Goal: Find specific page/section: Find specific page/section

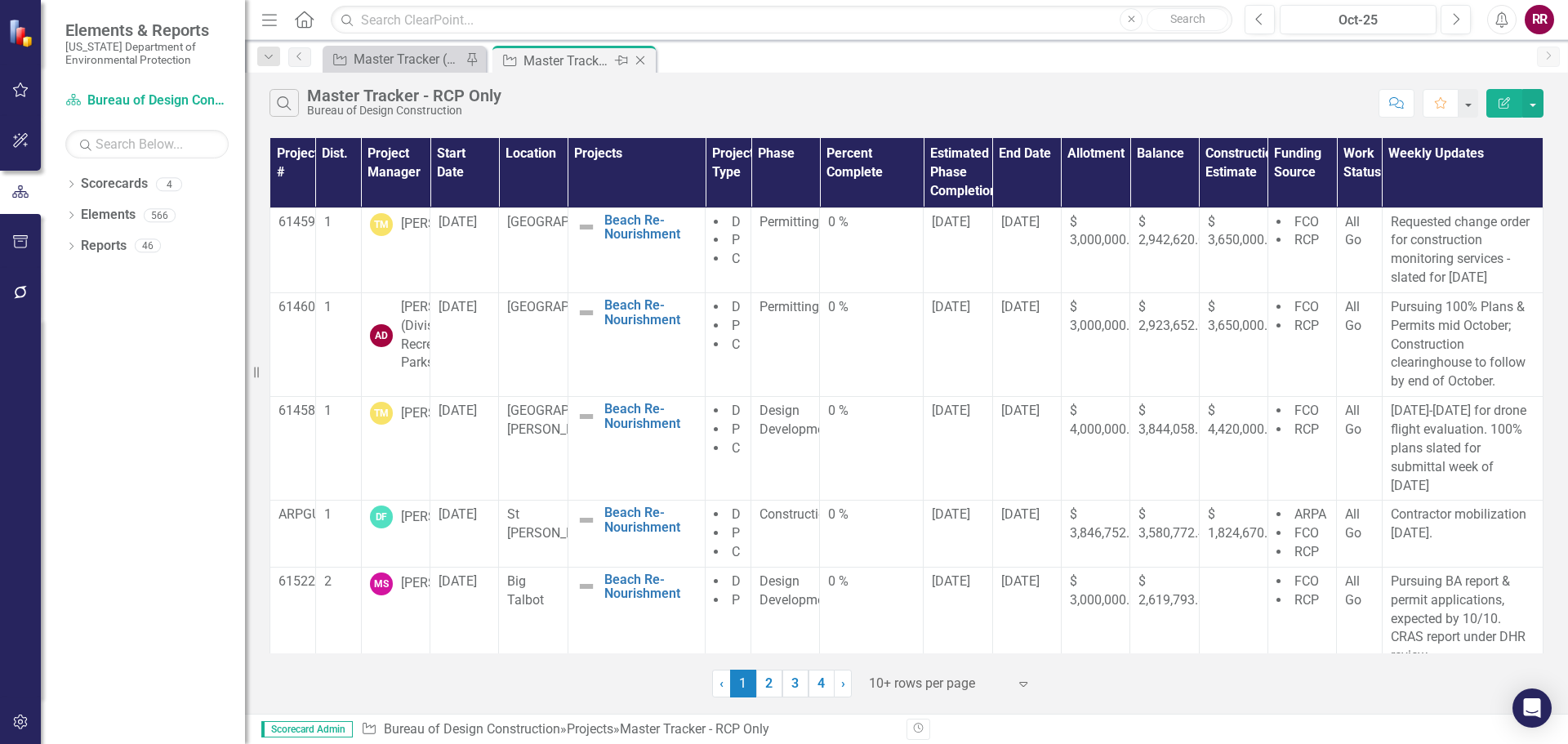
click at [639, 62] on icon "Close" at bounding box center [640, 59] width 16 height 13
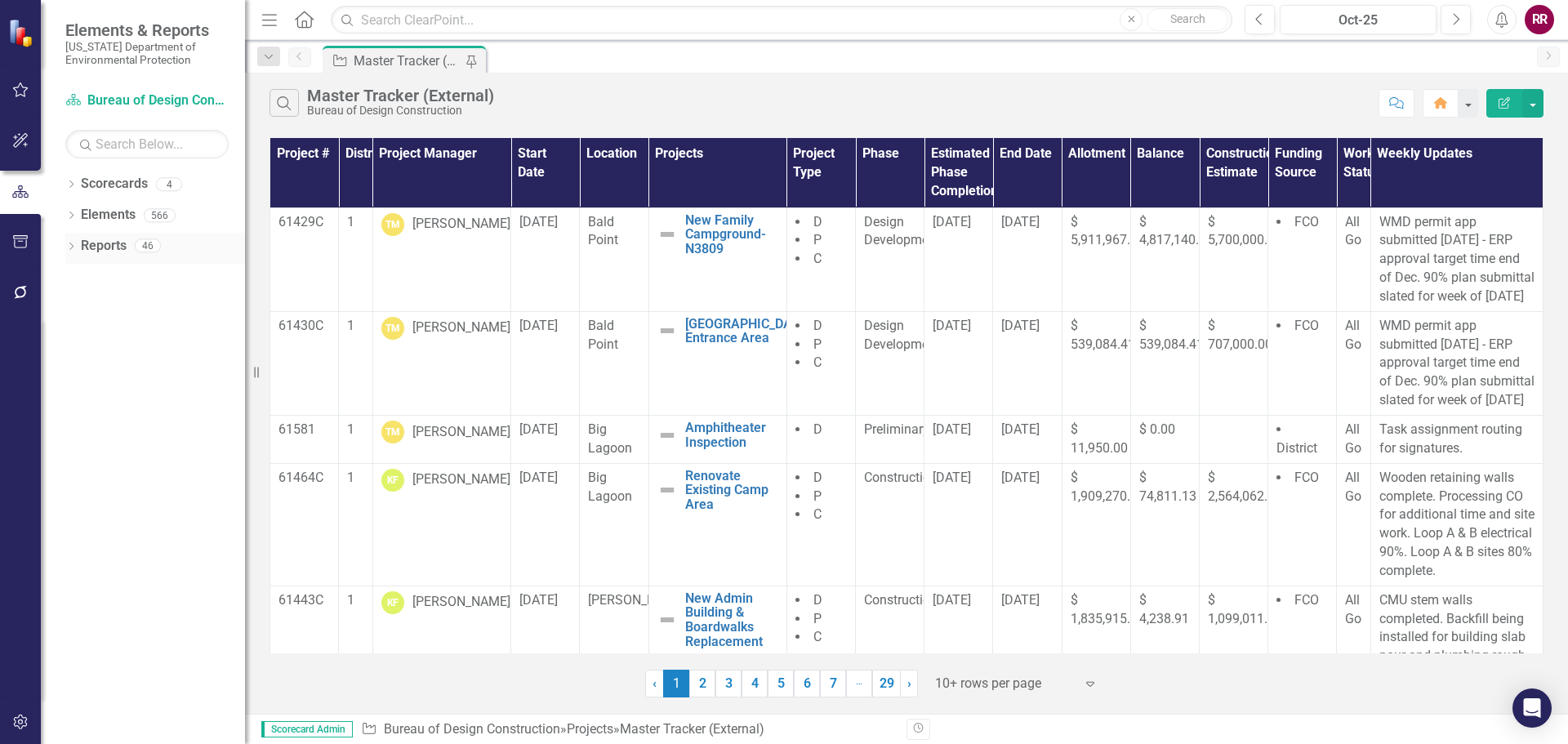
click at [125, 246] on link "Reports" at bounding box center [104, 246] width 46 height 19
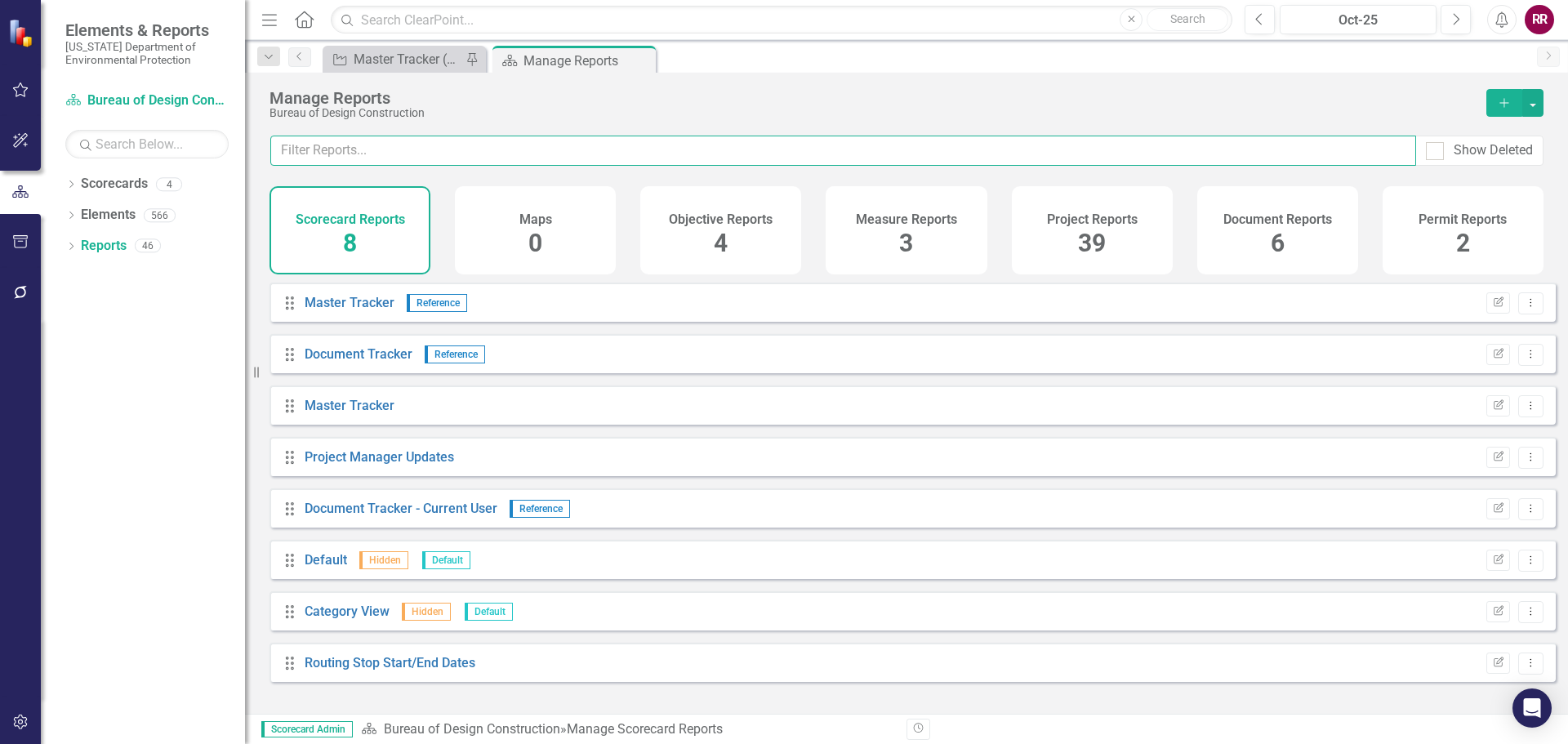
click at [437, 153] on input "text" at bounding box center [843, 151] width 1146 height 31
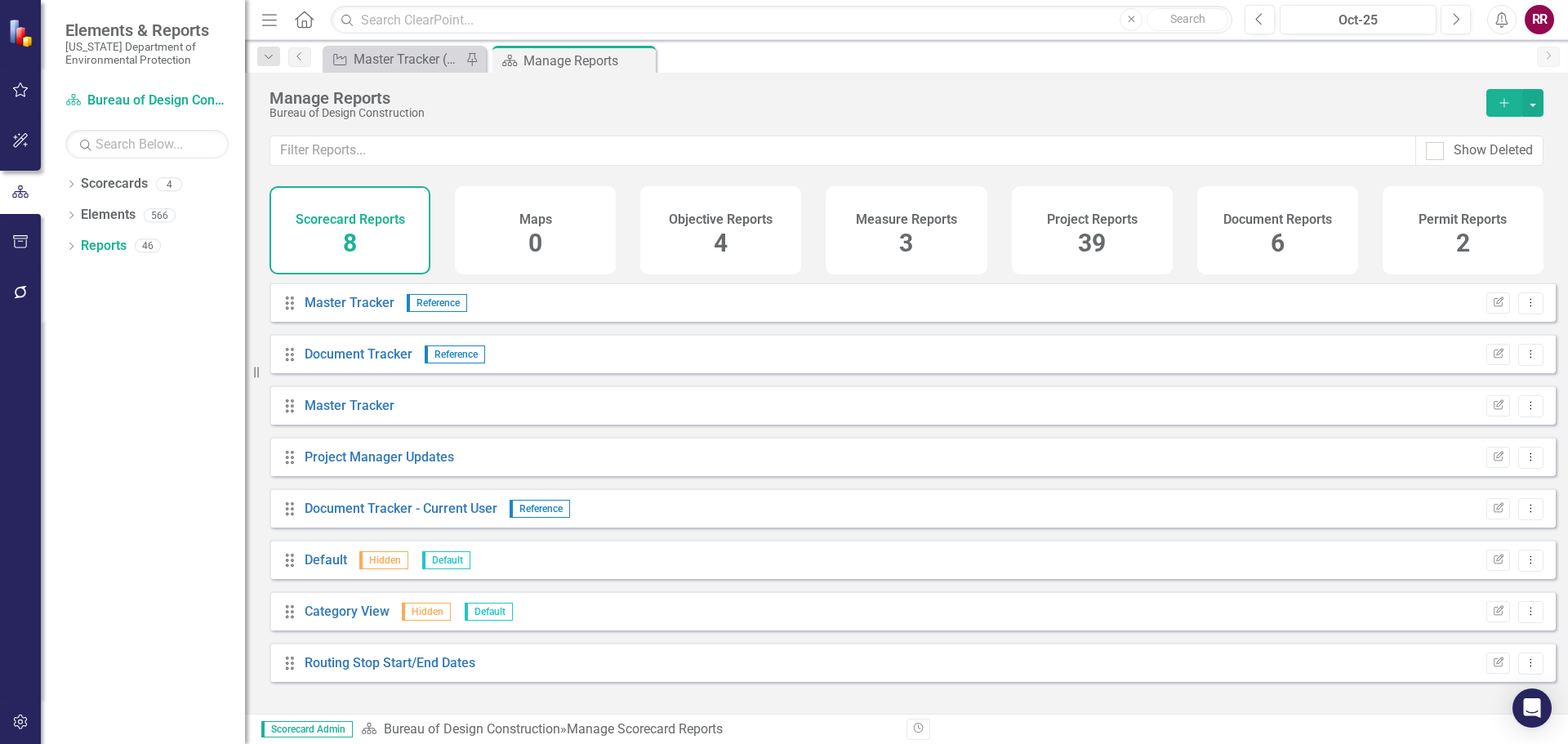
click at [1080, 234] on span "39" at bounding box center [1092, 243] width 28 height 29
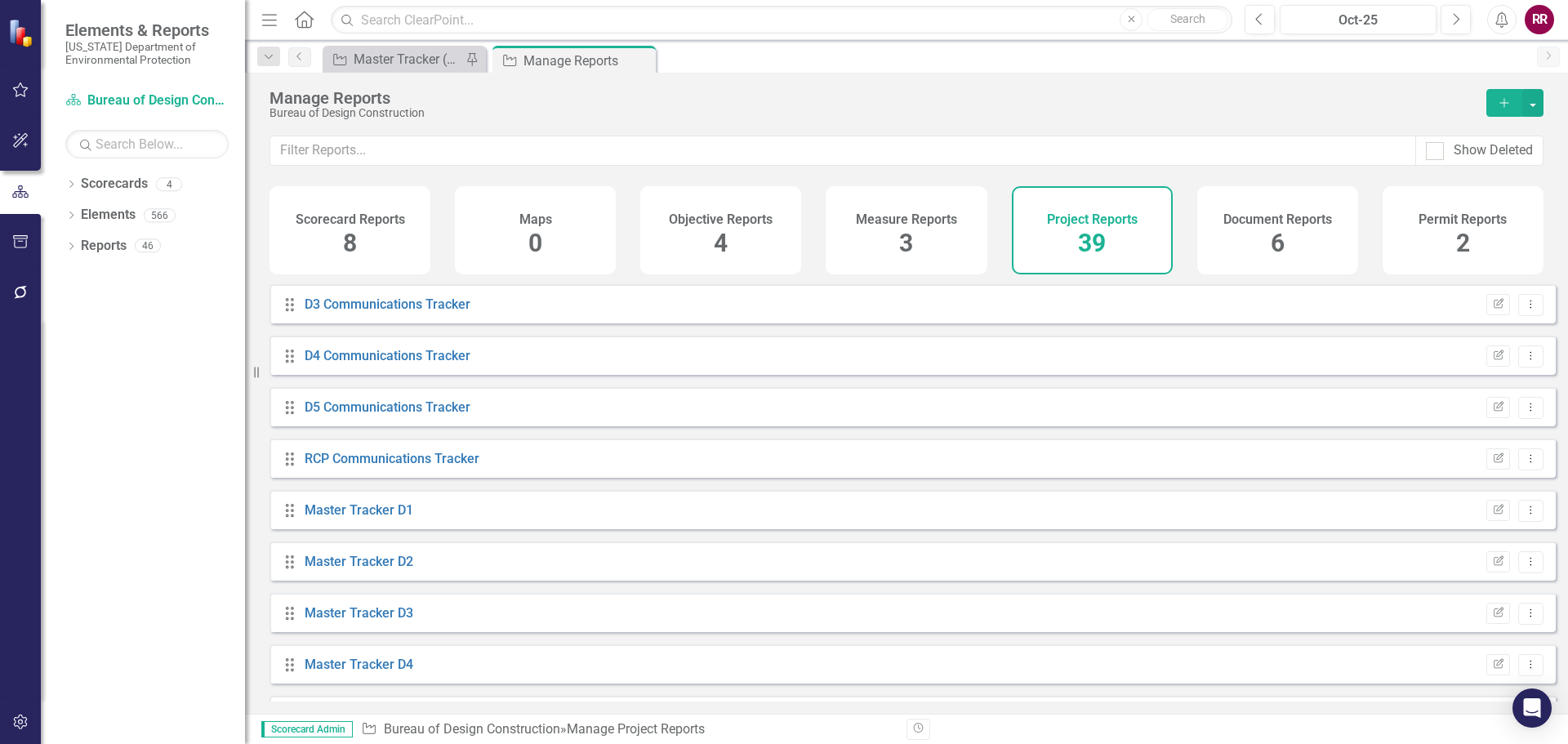
scroll to position [654, 0]
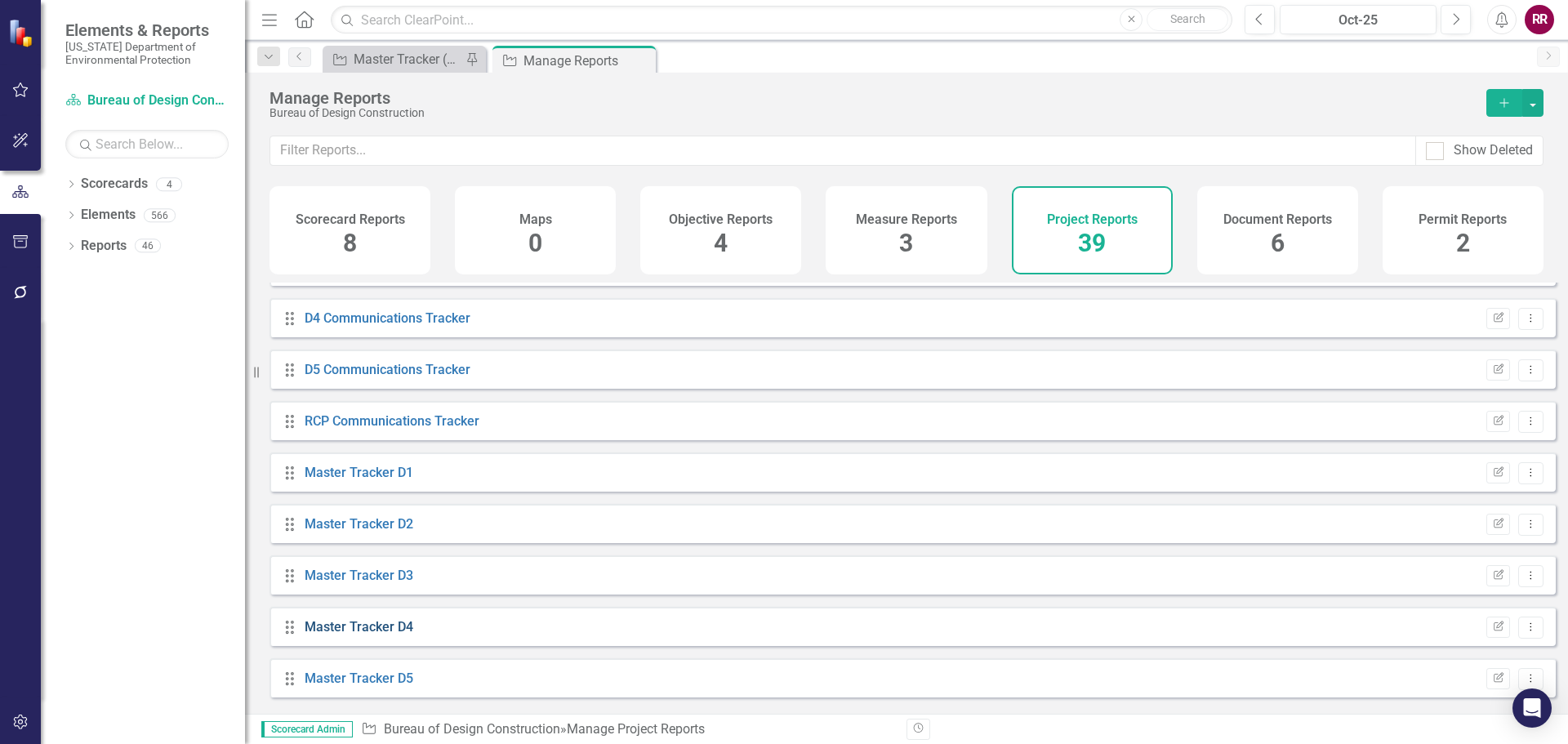
click at [362, 634] on link "Master Tracker D4" at bounding box center [359, 627] width 109 height 15
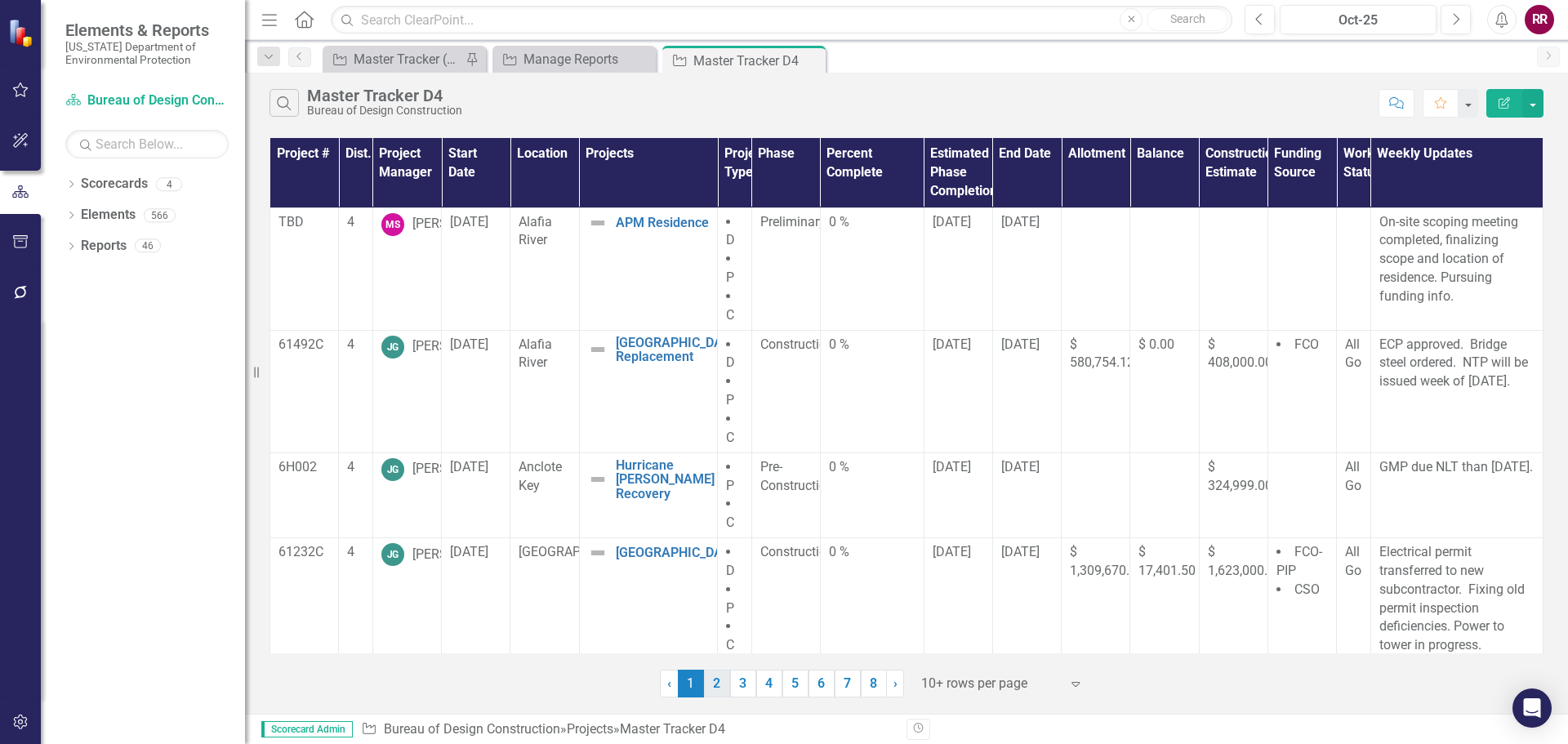
click at [720, 690] on link "2" at bounding box center [717, 684] width 26 height 28
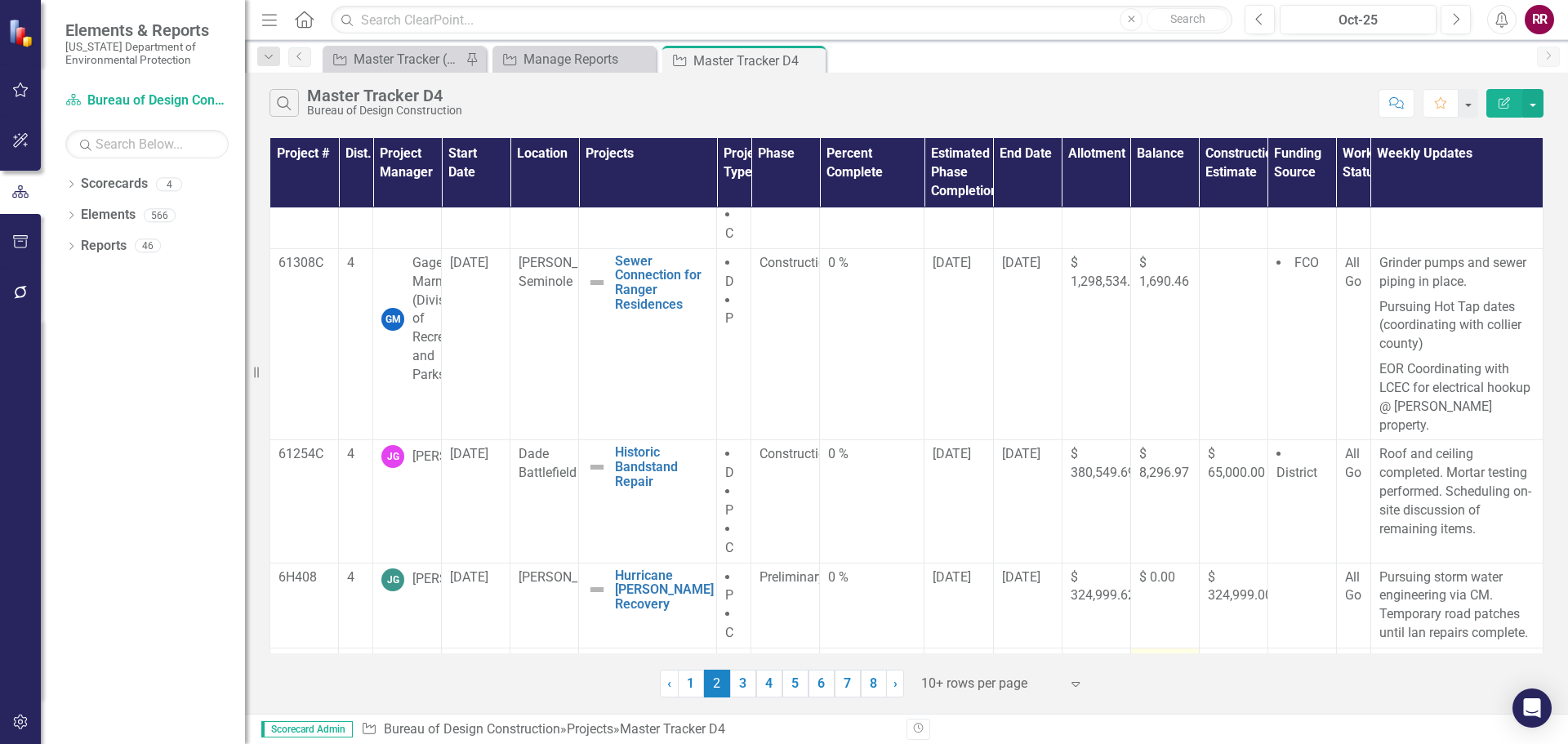
scroll to position [756, 0]
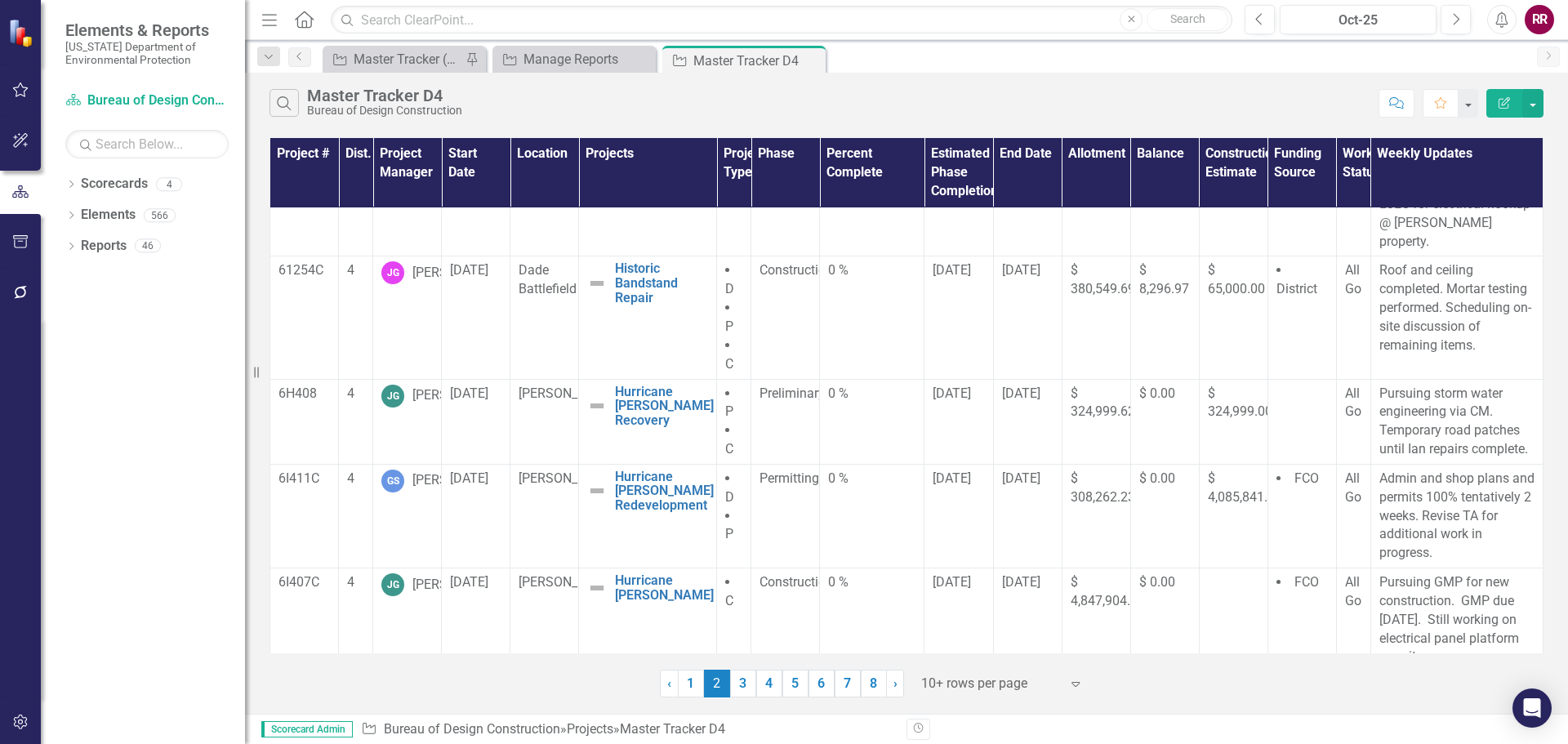
click at [789, 102] on div "Search Master Tracker D4 Bureau of Design Construction" at bounding box center [819, 103] width 1101 height 28
drag, startPoint x: 746, startPoint y: 184, endPoint x: 699, endPoint y: 183, distance: 47.0
click at [725, 138] on tr "Project # Dist. Project Manager Start Date Location Projects Project Type Phase…" at bounding box center [907, 138] width 1273 height 0
click at [652, 190] on th "Projects" at bounding box center [648, 173] width 138 height 70
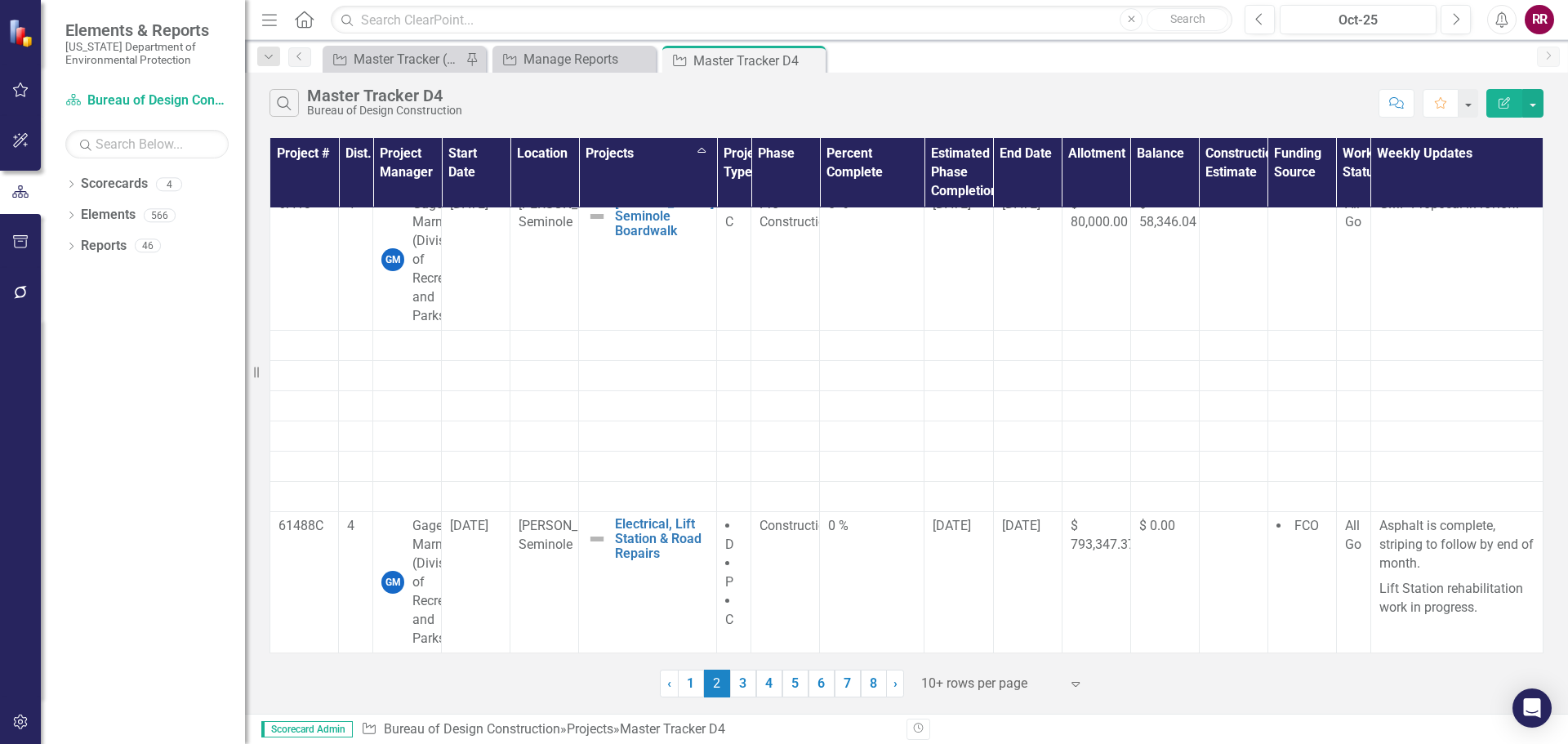
scroll to position [78, 0]
